Goal: Check status: Check status

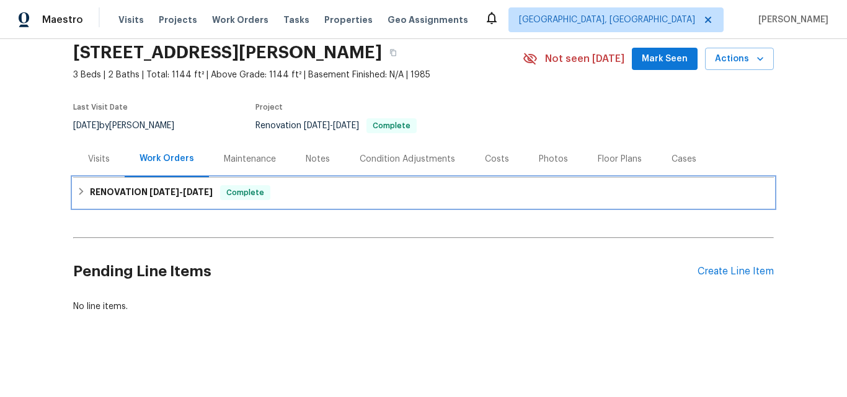
click at [133, 185] on h6 "RENOVATION 9/22/25 - 10/6/25" at bounding box center [151, 192] width 123 height 15
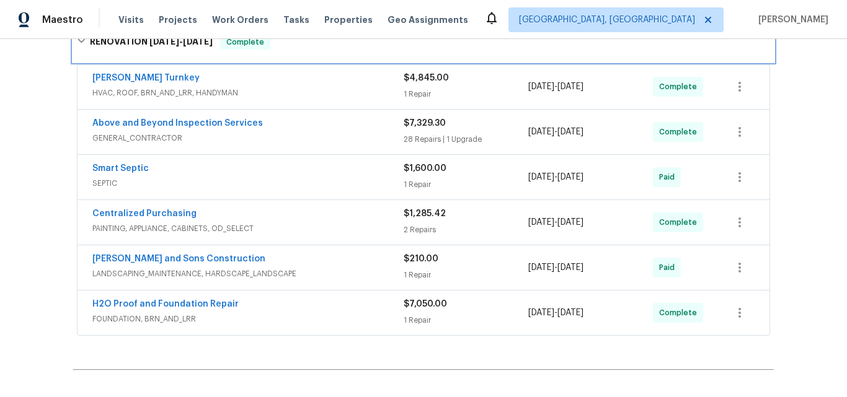
scroll to position [242, 0]
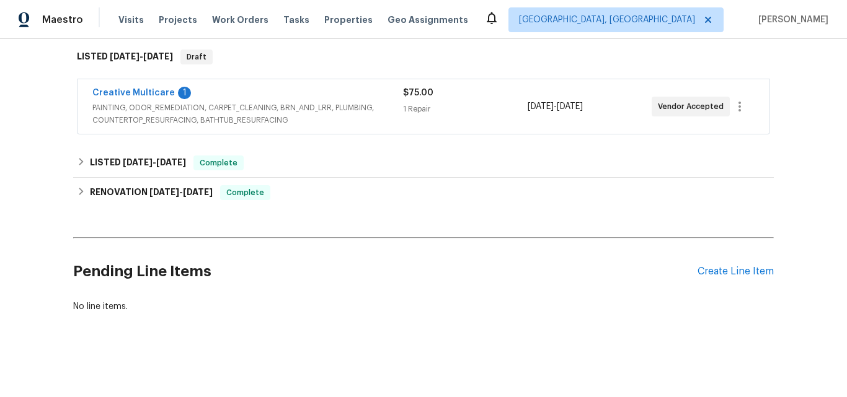
scroll to position [200, 0]
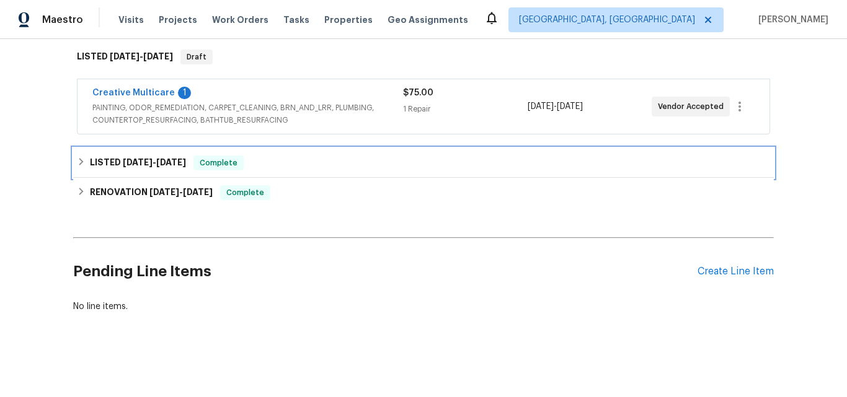
click at [152, 158] on span "8/20/25 - 8/27/25" at bounding box center [154, 162] width 63 height 9
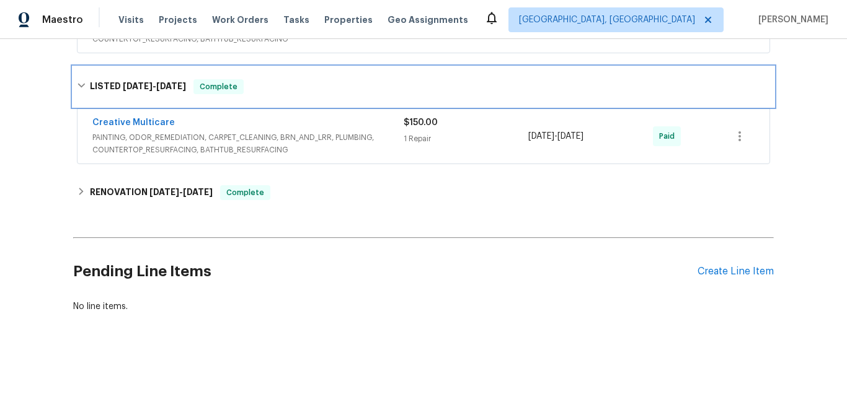
scroll to position [288, 0]
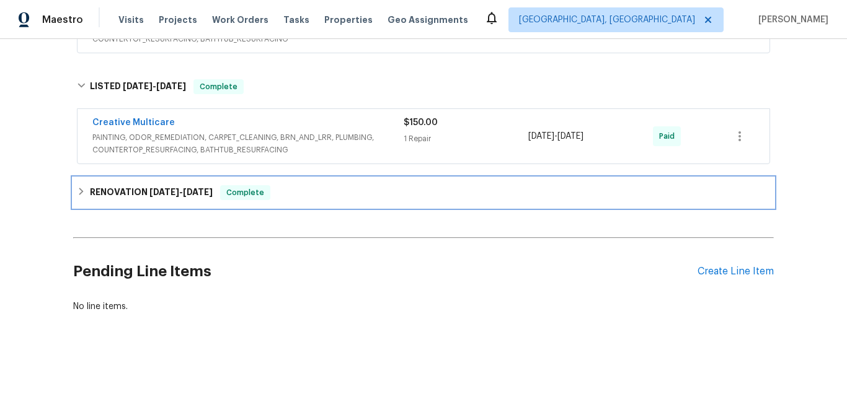
click at [151, 188] on h6 "RENOVATION 8/19/25 - 9/17/25" at bounding box center [151, 192] width 123 height 15
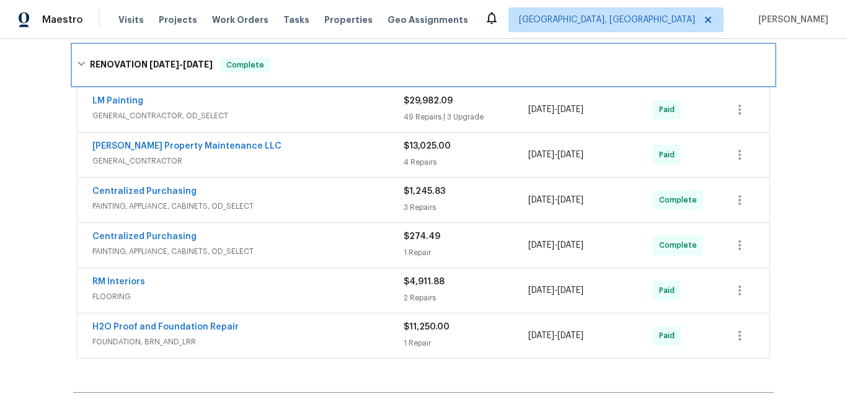
scroll to position [412, 0]
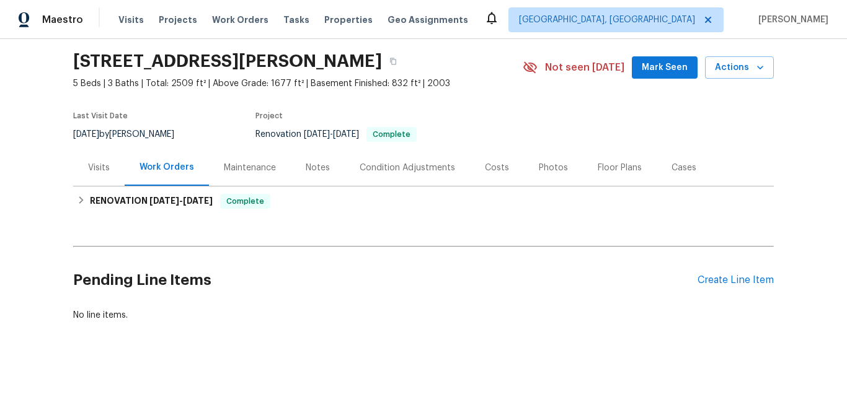
scroll to position [56, 0]
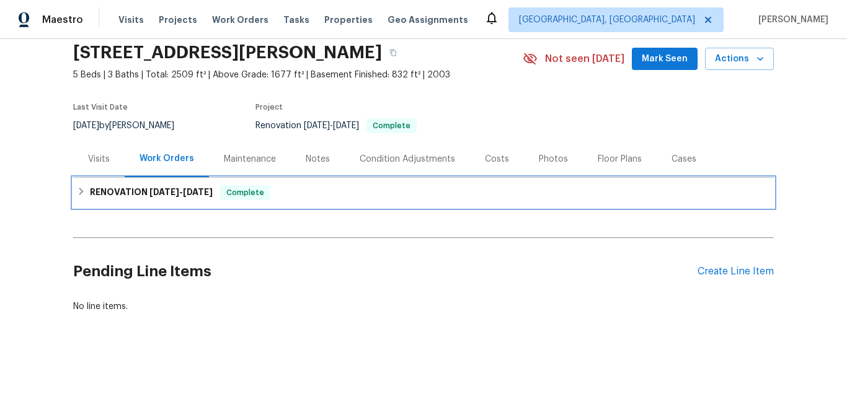
click at [139, 185] on h6 "RENOVATION 9/15/25 - 9/29/25" at bounding box center [151, 192] width 123 height 15
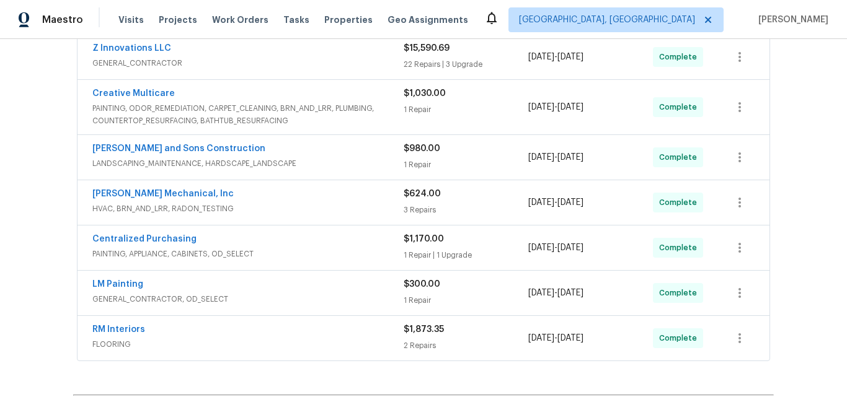
scroll to position [304, 0]
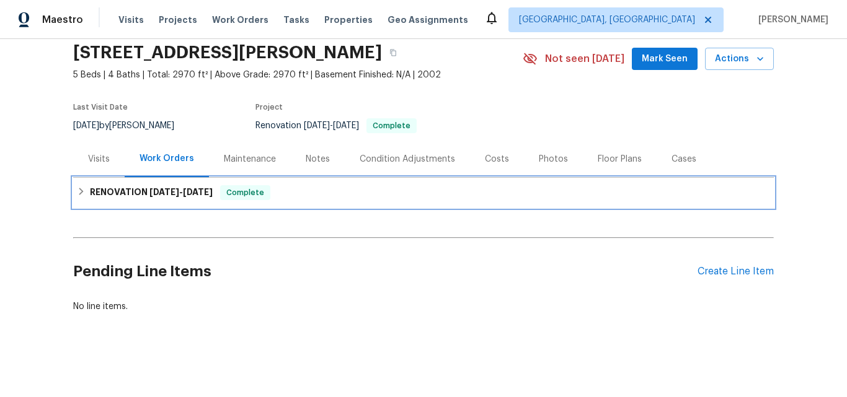
drag, startPoint x: 127, startPoint y: 183, endPoint x: 165, endPoint y: 165, distance: 42.4
click at [127, 185] on h6 "RENOVATION 9/22/25 - 10/8/25" at bounding box center [151, 192] width 123 height 15
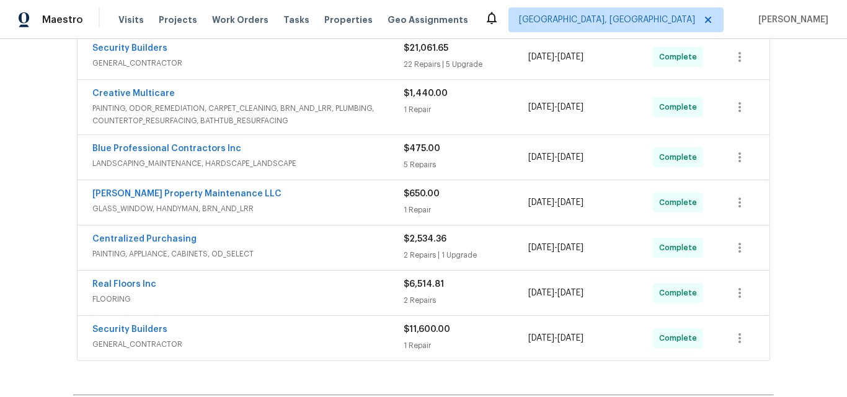
scroll to position [304, 0]
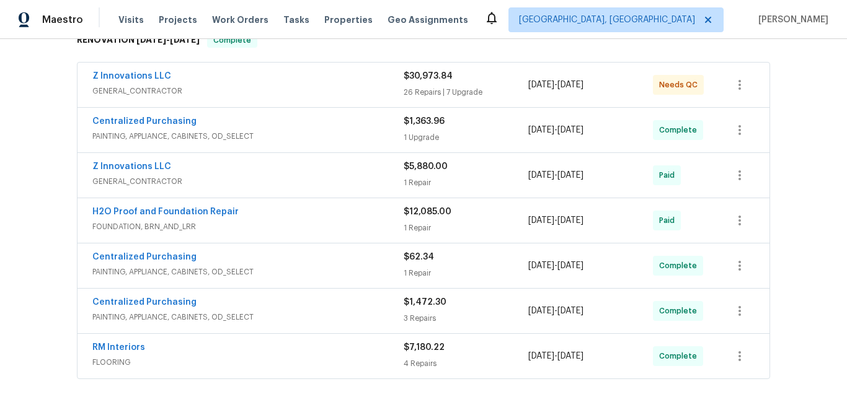
scroll to position [186, 0]
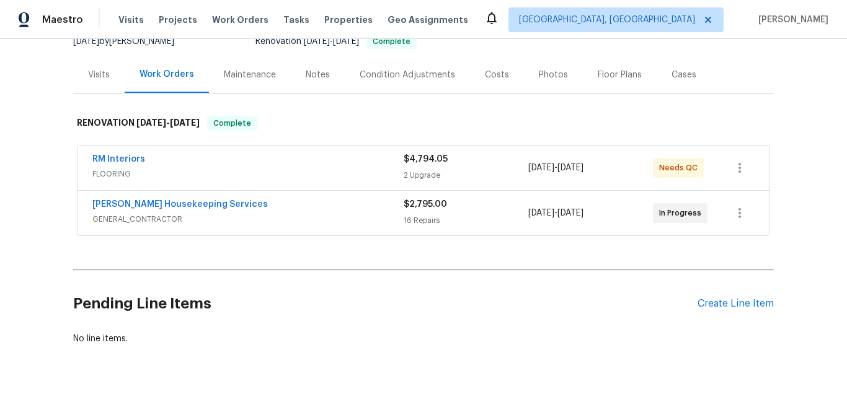
scroll to position [111, 0]
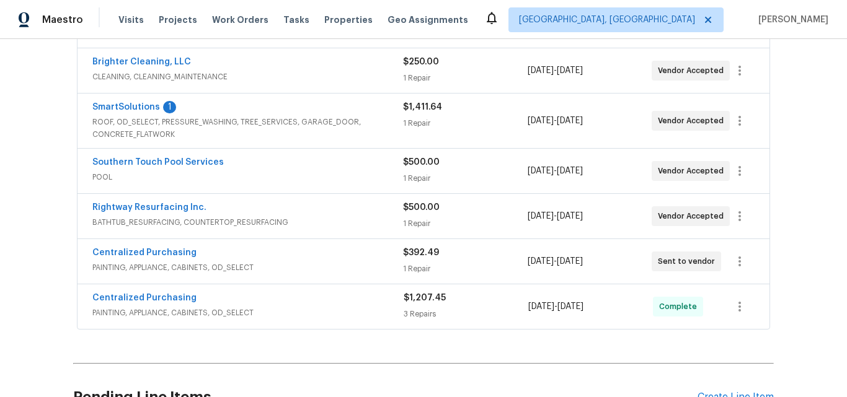
scroll to position [386, 0]
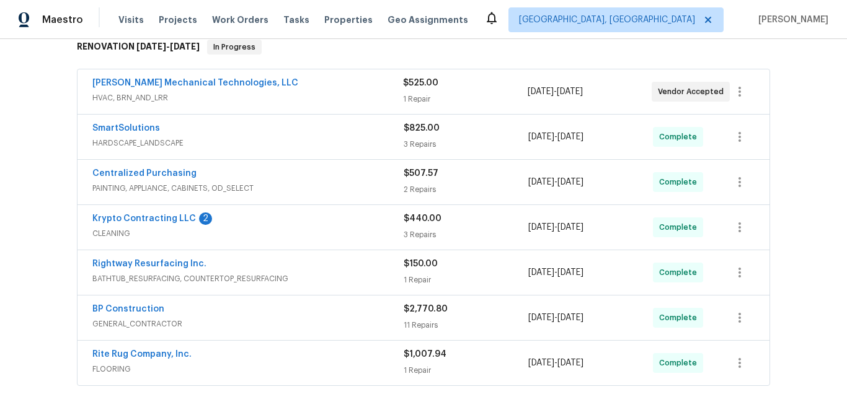
scroll to position [186, 0]
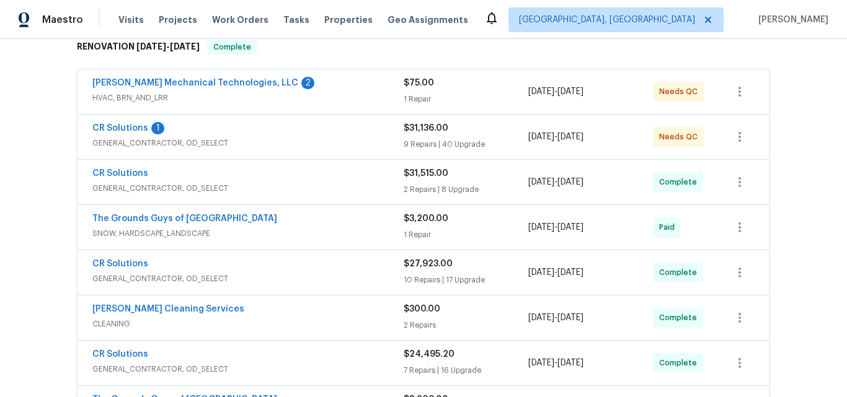
scroll to position [186, 0]
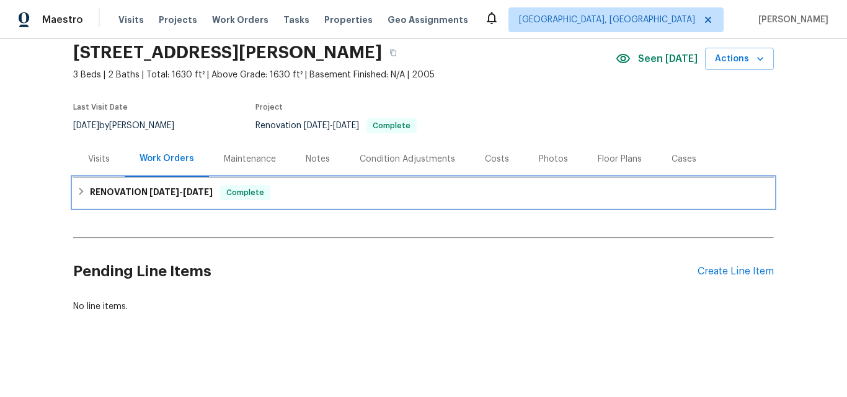
click at [152, 188] on span "[DATE]" at bounding box center [164, 192] width 30 height 9
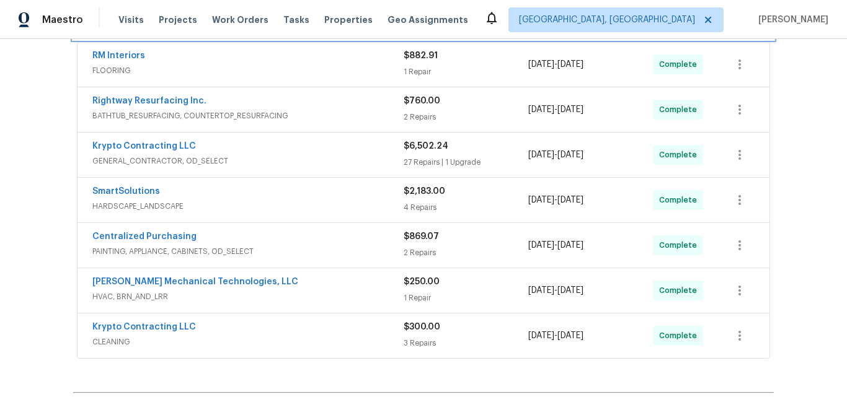
scroll to position [242, 0]
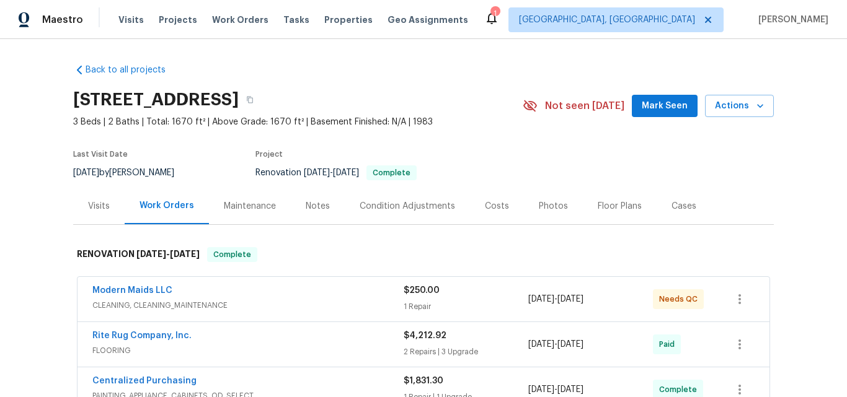
scroll to position [186, 0]
